Goal: Task Accomplishment & Management: Use online tool/utility

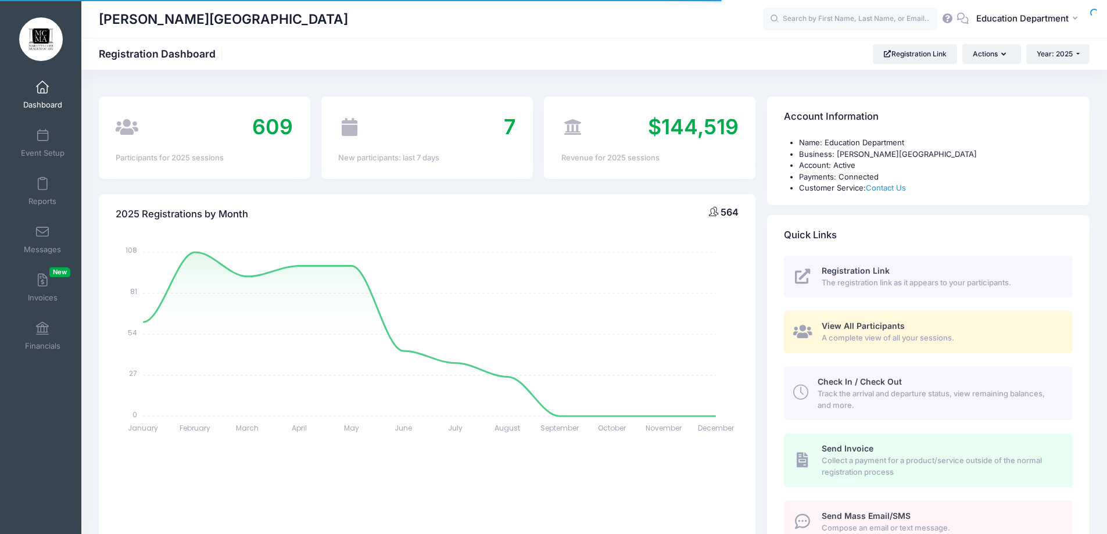
select select
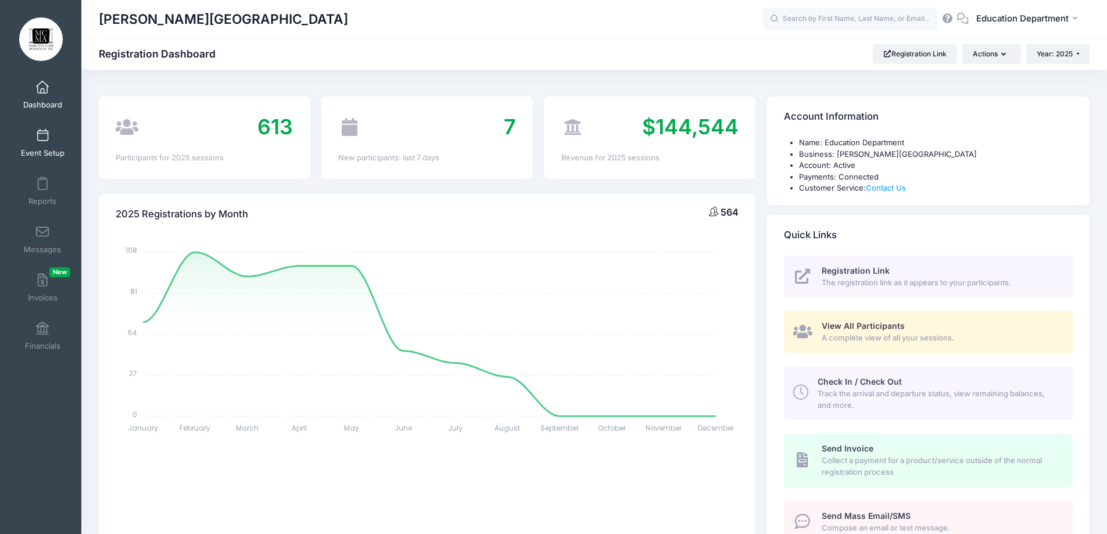
click at [27, 147] on link "Event Setup" at bounding box center [42, 143] width 55 height 41
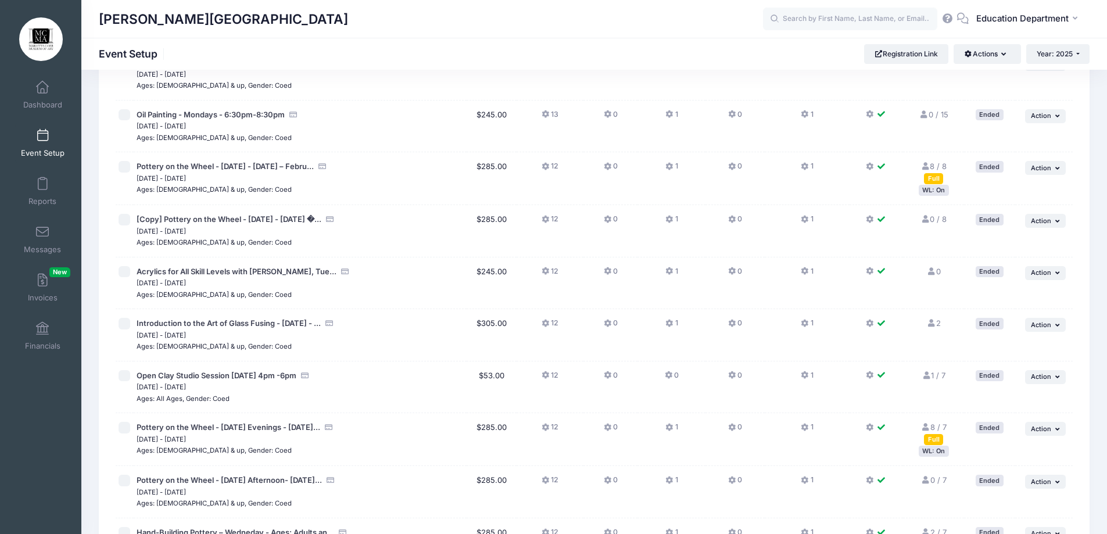
scroll to position [934, 0]
